Goal: Task Accomplishment & Management: Complete application form

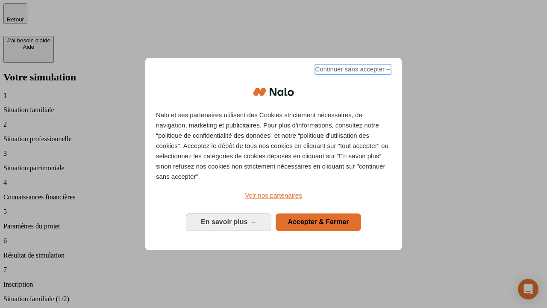
click at [352, 71] on span "Continuer sans accepter →" at bounding box center [353, 69] width 76 height 10
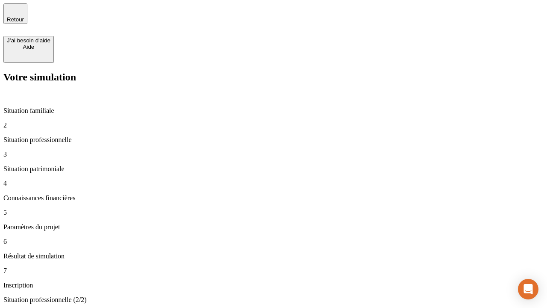
type input "30 000"
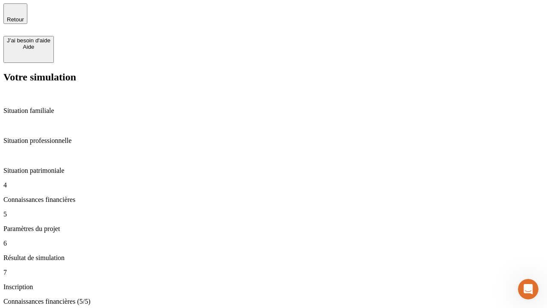
type input "25"
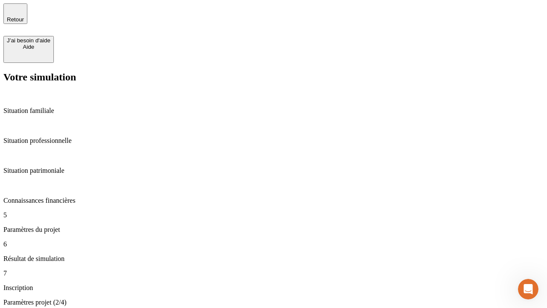
type input "64"
type input "1 000"
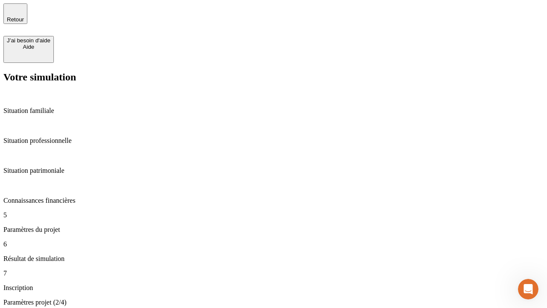
type input "640"
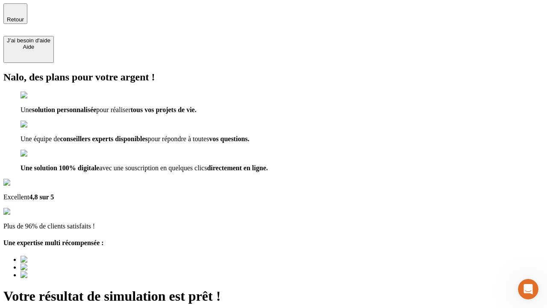
type input "[EMAIL_ADDRESS][PERSON_NAME][DOMAIN_NAME]"
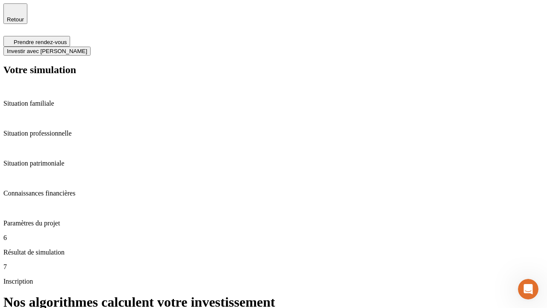
scroll to position [3, 0]
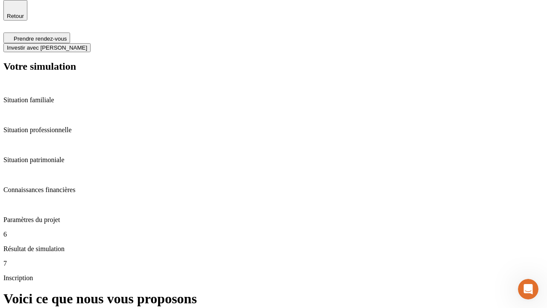
click at [87, 44] on span "Investir avec [PERSON_NAME]" at bounding box center [47, 47] width 80 height 6
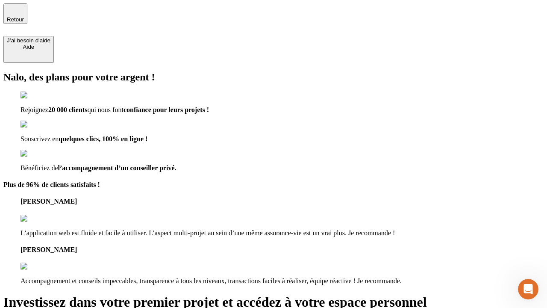
type input "[EMAIL_ADDRESS][PERSON_NAME][DOMAIN_NAME]"
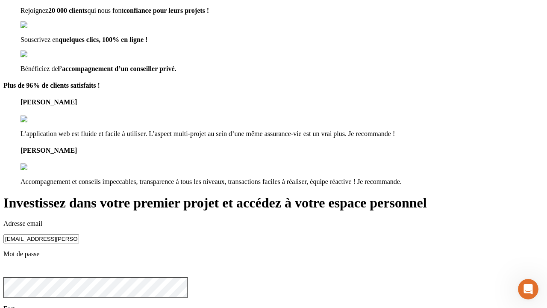
scroll to position [9, 0]
